Goal: Information Seeking & Learning: Learn about a topic

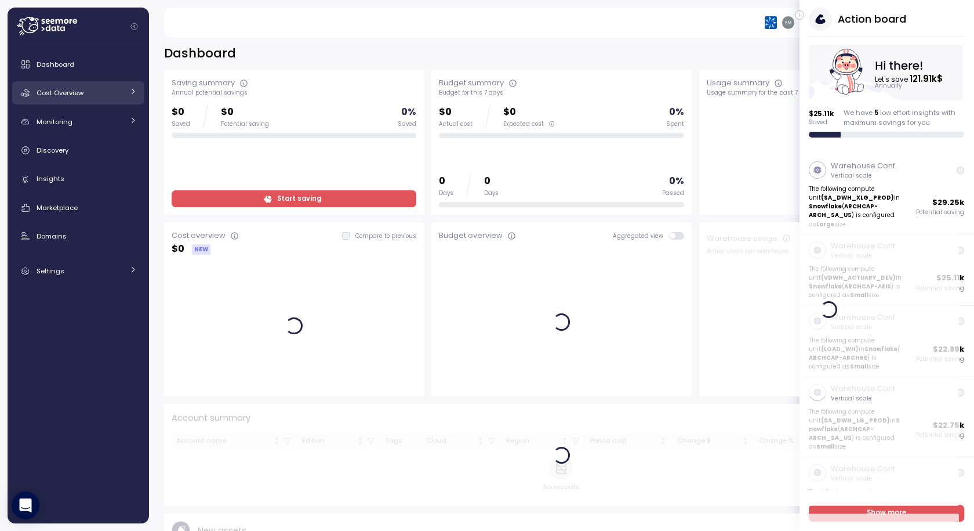
drag, startPoint x: 66, startPoint y: 93, endPoint x: 72, endPoint y: 93, distance: 6.4
click at [66, 93] on span "Cost Overview" at bounding box center [60, 92] width 47 height 9
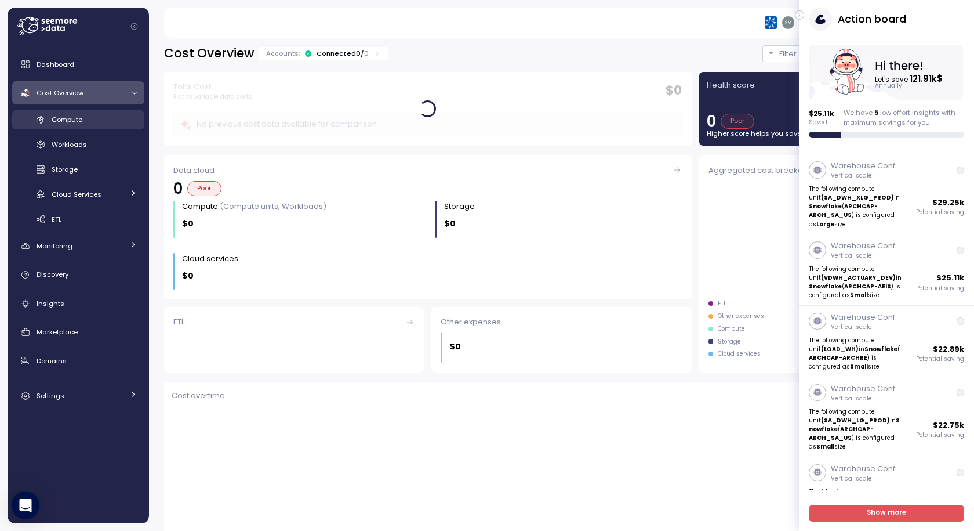
click at [71, 117] on span "Compute" at bounding box center [67, 119] width 31 height 9
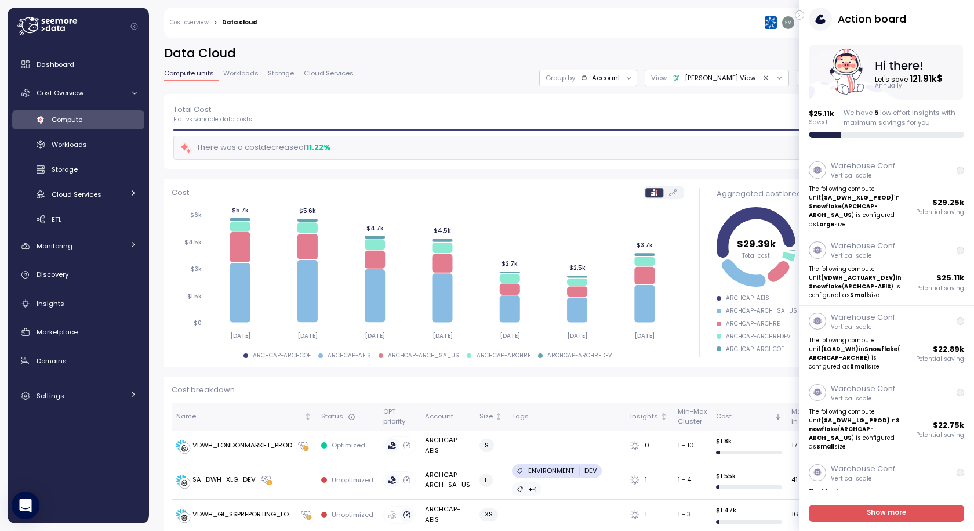
click at [802, 15] on icon "button" at bounding box center [800, 15] width 5 height 14
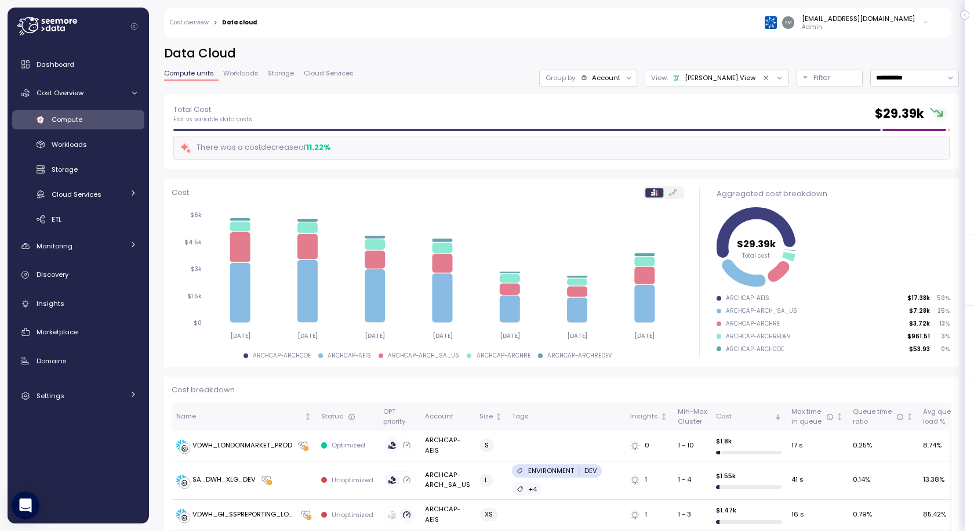
click at [717, 79] on div "[PERSON_NAME] View" at bounding box center [714, 77] width 83 height 9
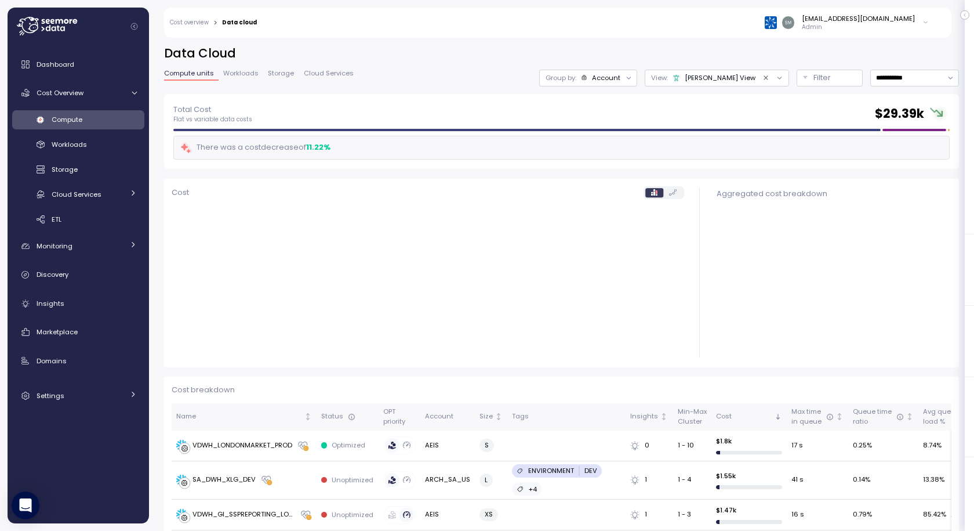
click at [763, 75] on icon "Clear value" at bounding box center [767, 78] width 8 height 8
click at [719, 77] on div "Untitled" at bounding box center [736, 77] width 38 height 9
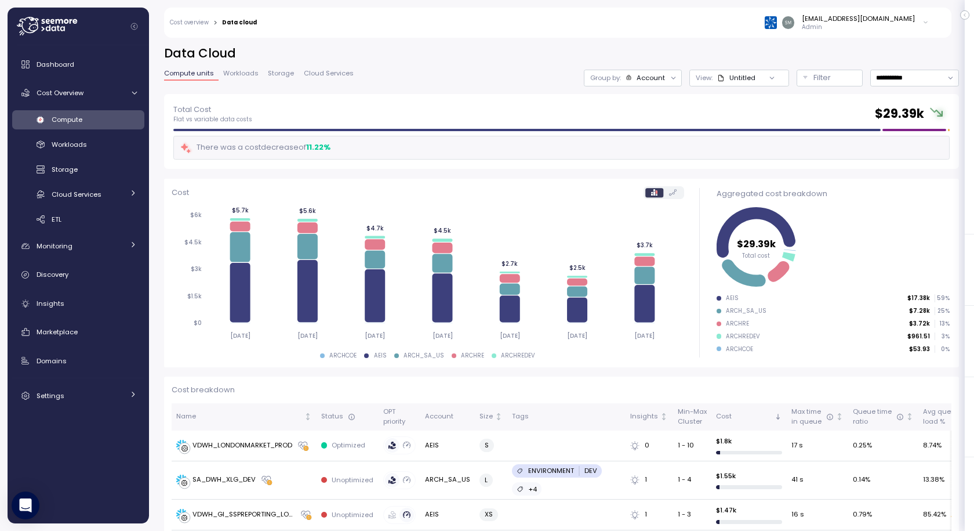
click at [235, 73] on span "Workloads" at bounding box center [240, 73] width 35 height 6
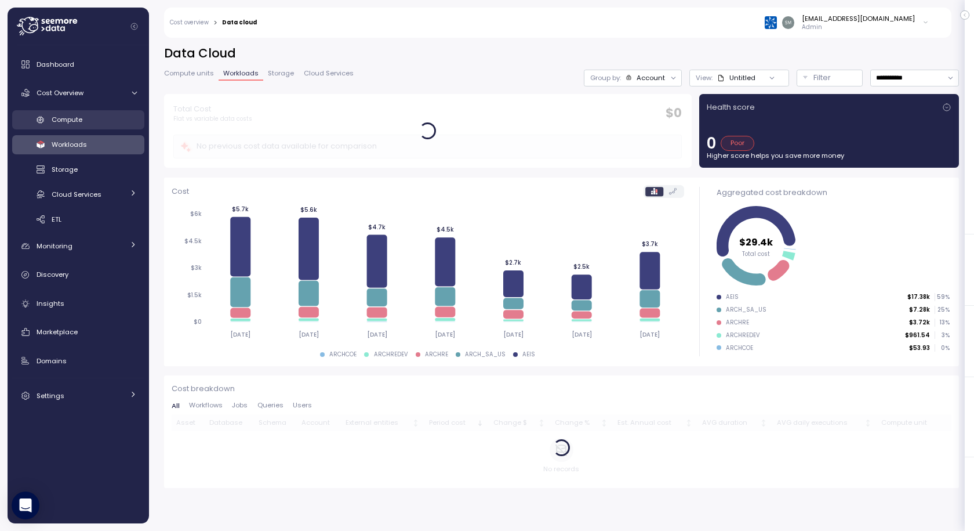
click at [76, 121] on span "Compute" at bounding box center [67, 119] width 31 height 9
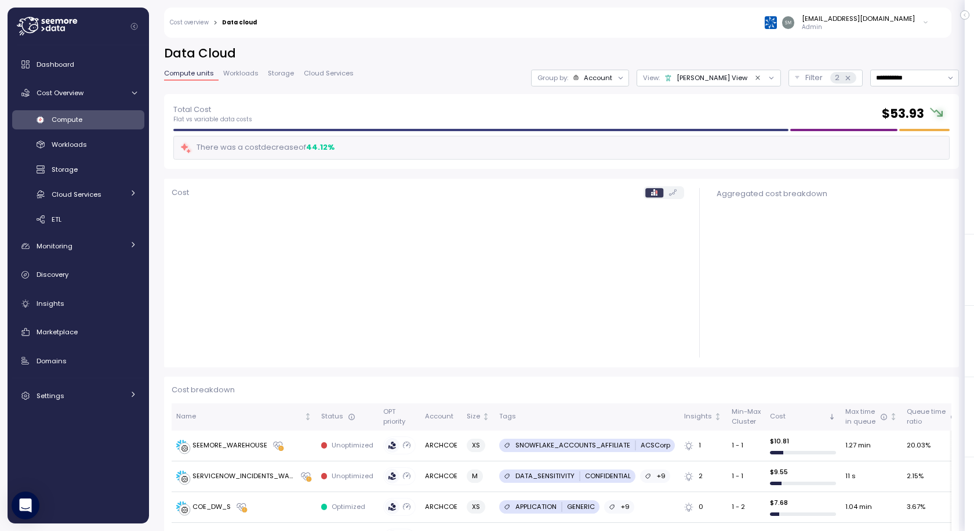
click at [67, 115] on span "Compute" at bounding box center [67, 119] width 31 height 9
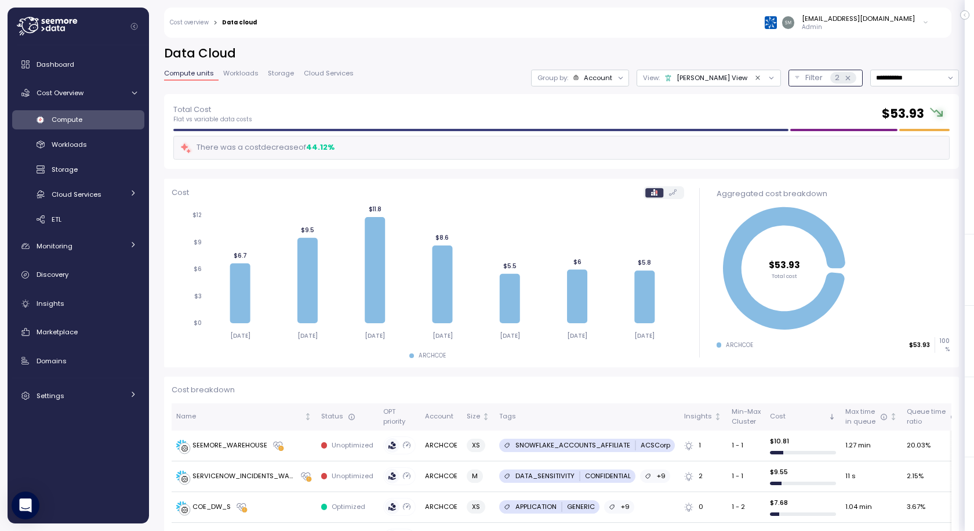
click at [806, 77] on p "Filter" at bounding box center [814, 78] width 17 height 12
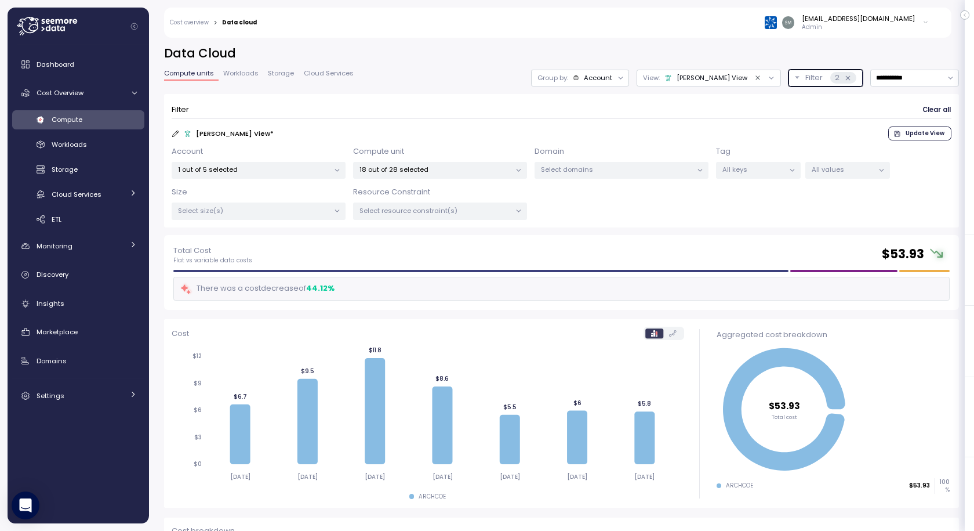
click at [763, 171] on p "All keys" at bounding box center [754, 169] width 62 height 9
click at [403, 171] on p "18 out of 28 selected" at bounding box center [435, 169] width 151 height 9
click at [234, 169] on p "1 out of 5 selected" at bounding box center [253, 169] width 151 height 9
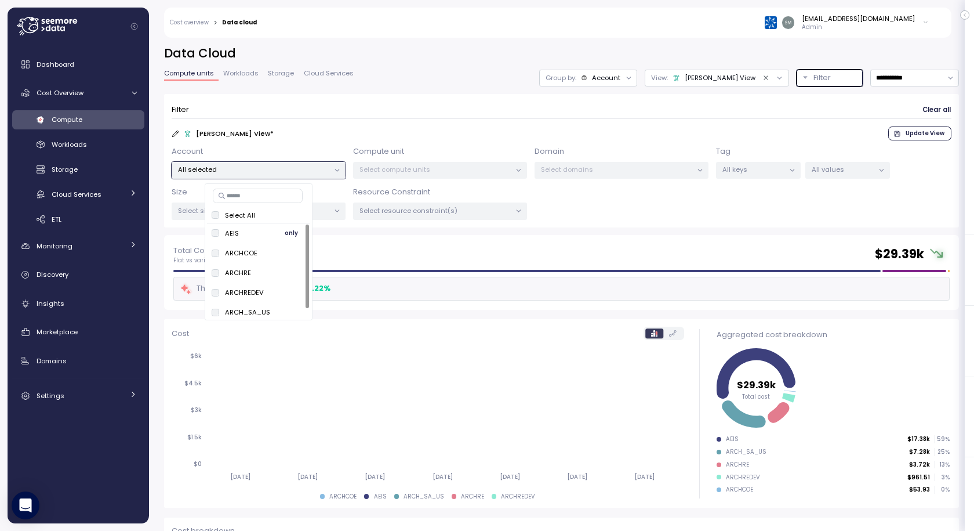
click at [289, 232] on span "only" at bounding box center [291, 233] width 13 height 13
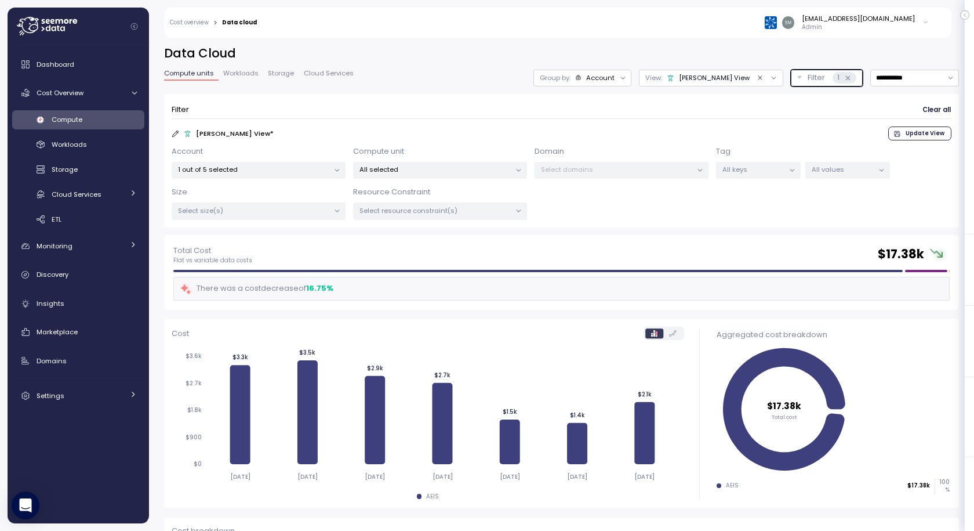
click at [751, 169] on p "All keys" at bounding box center [754, 169] width 62 height 9
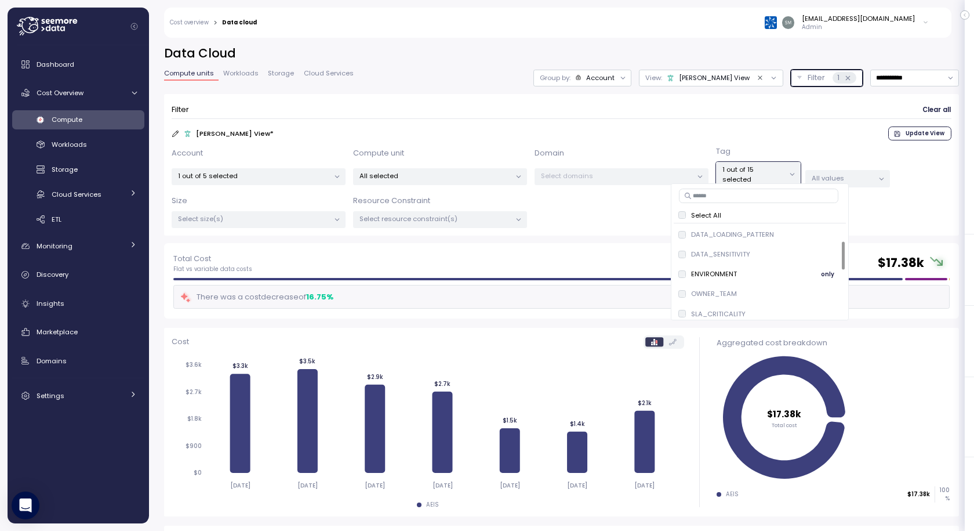
click at [825, 271] on span "only" at bounding box center [827, 273] width 13 height 13
click at [862, 173] on p "All values" at bounding box center [843, 177] width 62 height 9
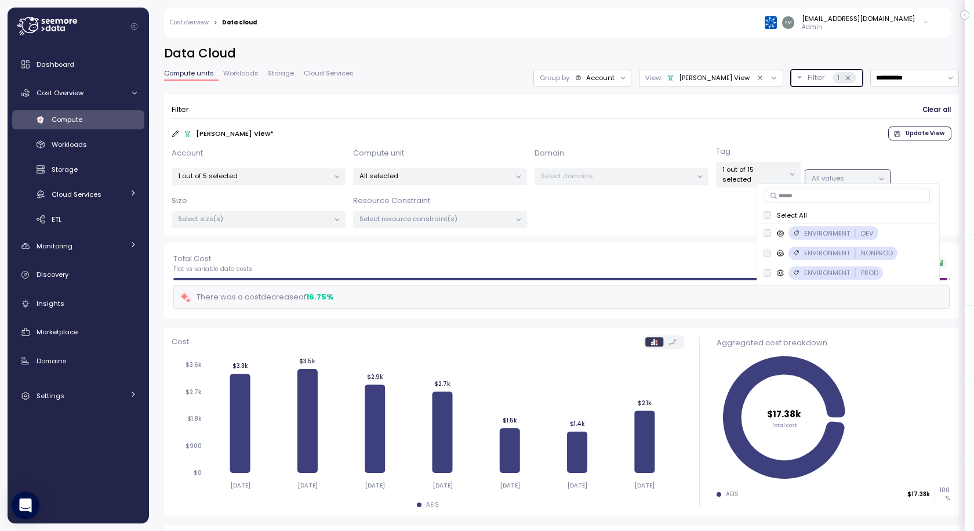
click at [766, 172] on p "1 out of 15 selected" at bounding box center [754, 174] width 62 height 19
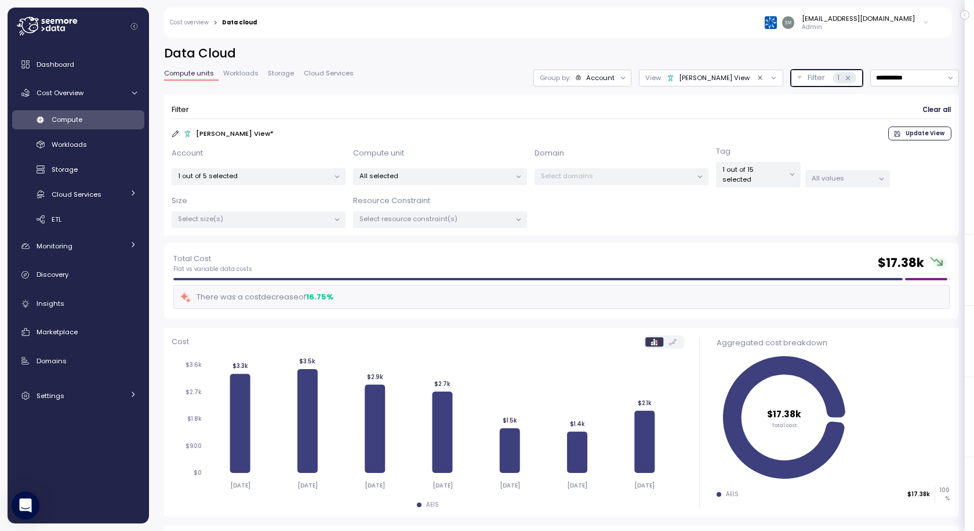
click at [843, 173] on p "All values" at bounding box center [843, 177] width 62 height 9
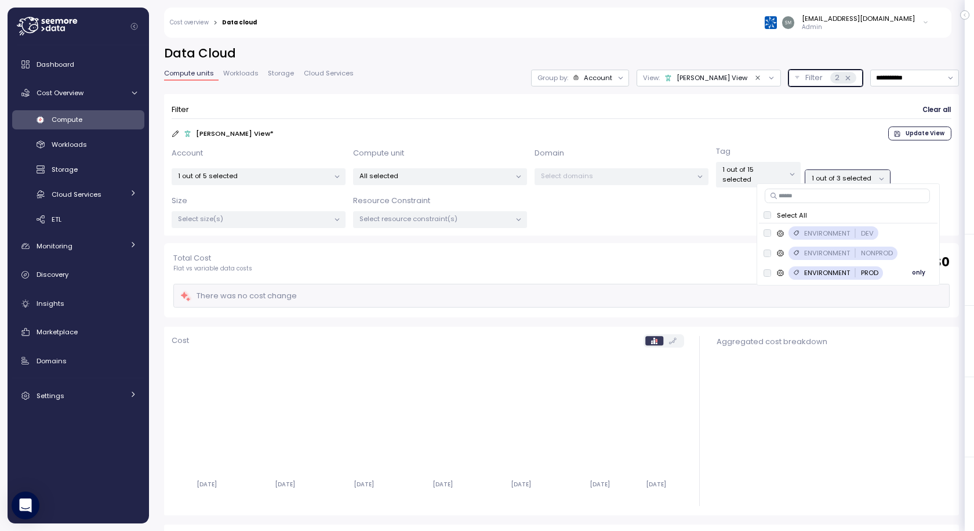
click at [917, 271] on span "only" at bounding box center [918, 272] width 13 height 13
click at [917, 272] on span "only" at bounding box center [918, 272] width 13 height 13
click at [677, 216] on div "Account 1 out of 5 selected Compute unit All selected Domain Select domains Tag…" at bounding box center [562, 187] width 780 height 83
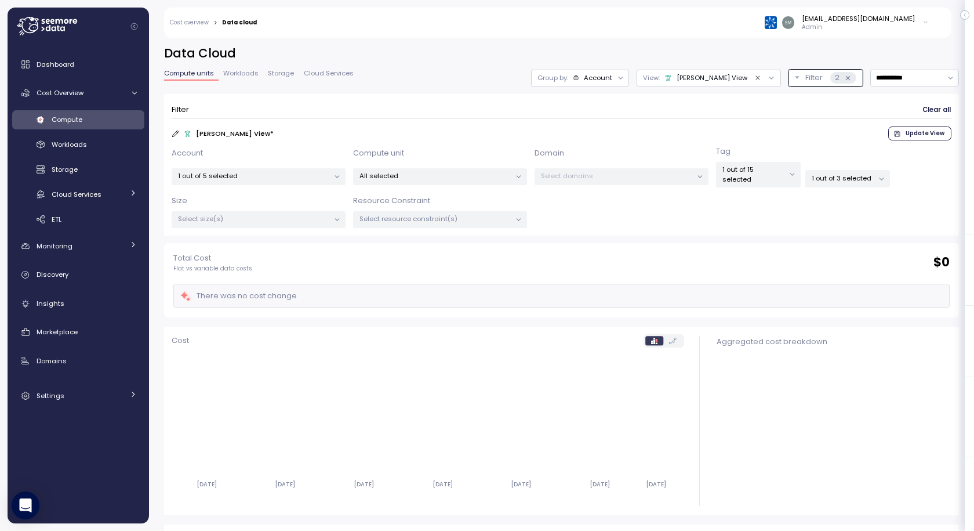
click at [174, 130] on icon at bounding box center [176, 134] width 8 height 8
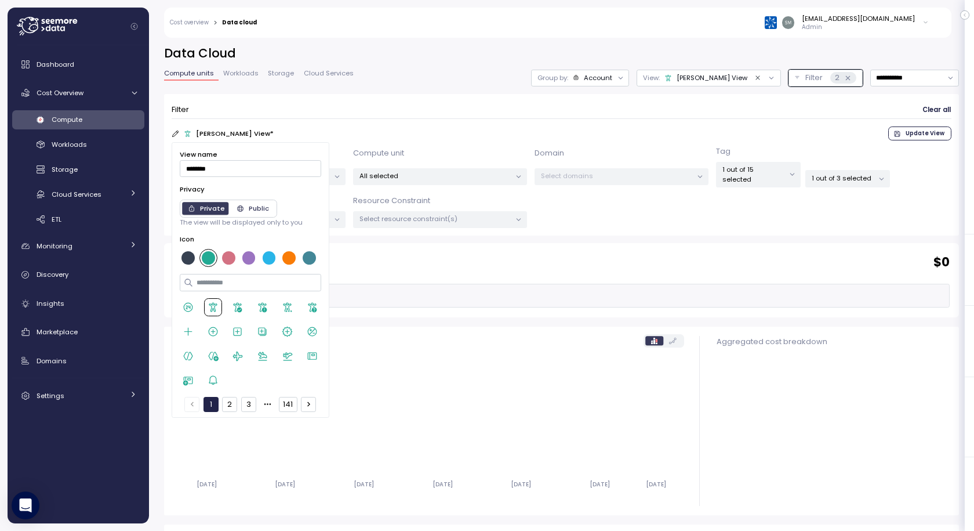
drag, startPoint x: 231, startPoint y: 165, endPoint x: 74, endPoint y: 156, distance: 158.0
click at [74, 156] on body "Action board Let's save 121.91k $ Annually $ 25.11k Saved We have 5 low effort …" at bounding box center [487, 265] width 974 height 531
type input "**********"
click at [289, 260] on div at bounding box center [288, 257] width 13 height 13
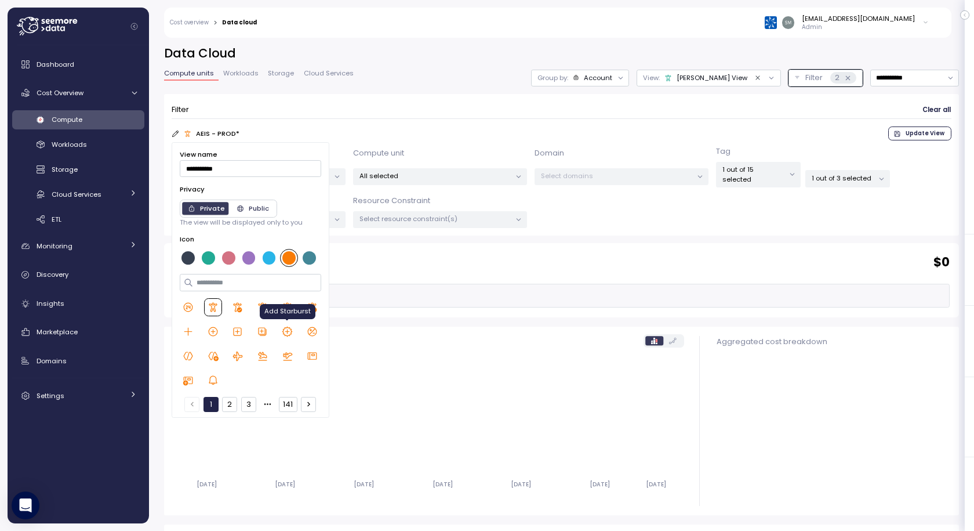
click at [287, 332] on icon at bounding box center [287, 331] width 10 height 10
click at [914, 132] on span "Update View" at bounding box center [925, 133] width 39 height 13
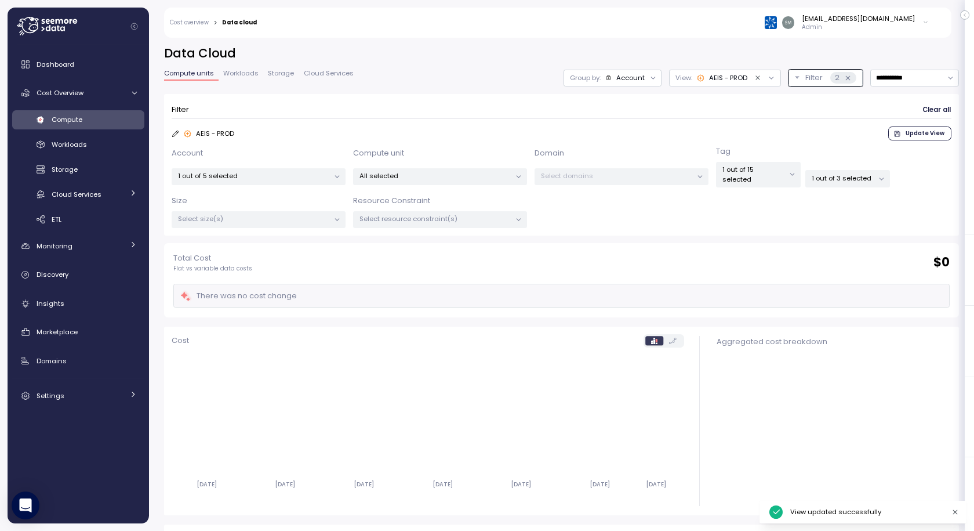
drag, startPoint x: 605, startPoint y: 229, endPoint x: 683, endPoint y: 168, distance: 99.2
click at [606, 229] on div "Filter Clear all AEIS - PROD Update View Account 1 out of 5 selected Compute un…" at bounding box center [561, 168] width 795 height 149
click at [697, 78] on div "AEIS - PROD" at bounding box center [722, 77] width 50 height 9
click at [77, 115] on span "Compute" at bounding box center [67, 119] width 31 height 9
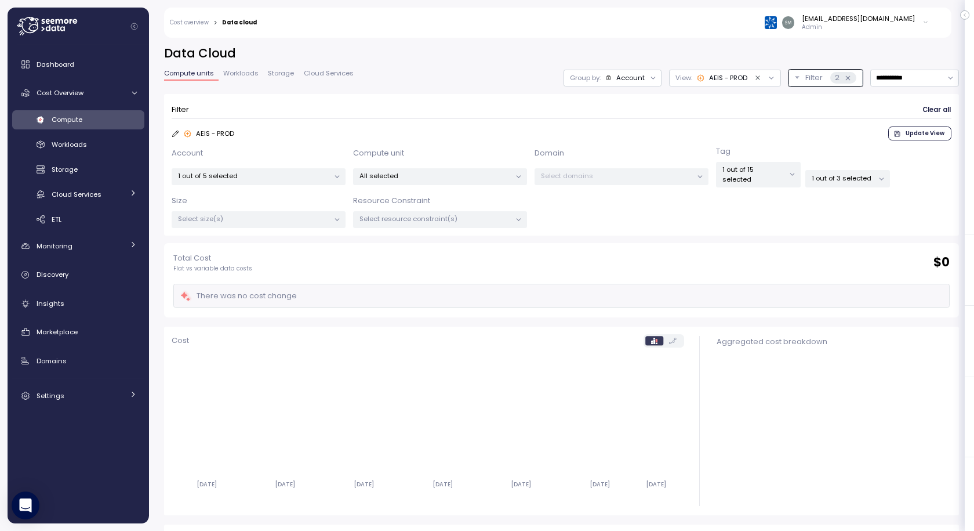
click at [617, 79] on div "Account" at bounding box center [631, 77] width 28 height 9
click at [617, 80] on div "Account" at bounding box center [631, 77] width 28 height 9
click at [424, 172] on p "All selected" at bounding box center [435, 175] width 151 height 9
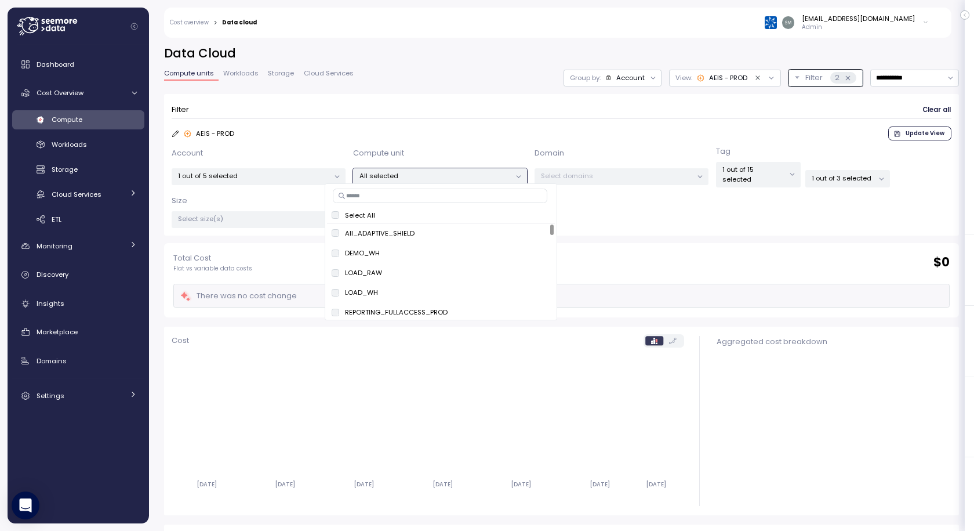
click at [653, 190] on div "Account 1 out of 5 selected Compute unit All selected Domain Select domains Tag…" at bounding box center [562, 187] width 780 height 83
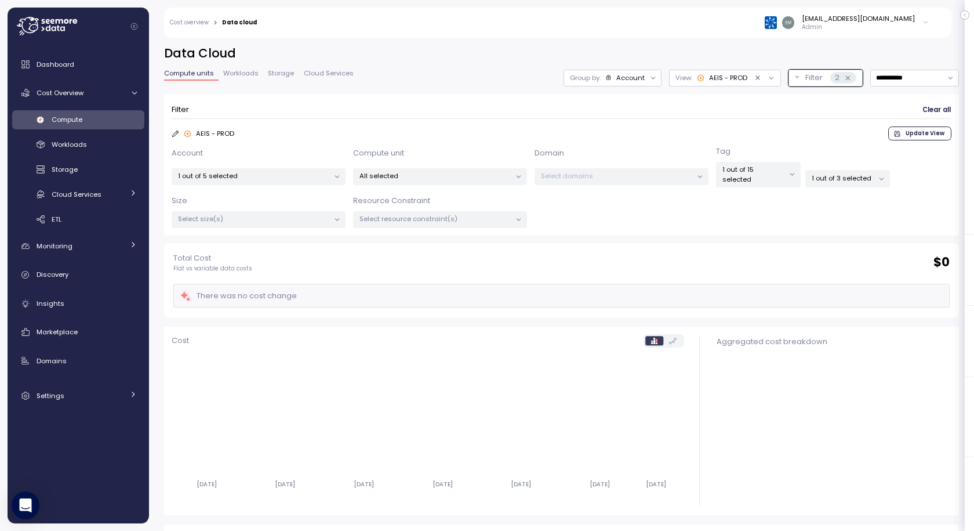
click at [755, 172] on p "1 out of 15 selected" at bounding box center [754, 174] width 62 height 19
